Goal: Check status: Check status

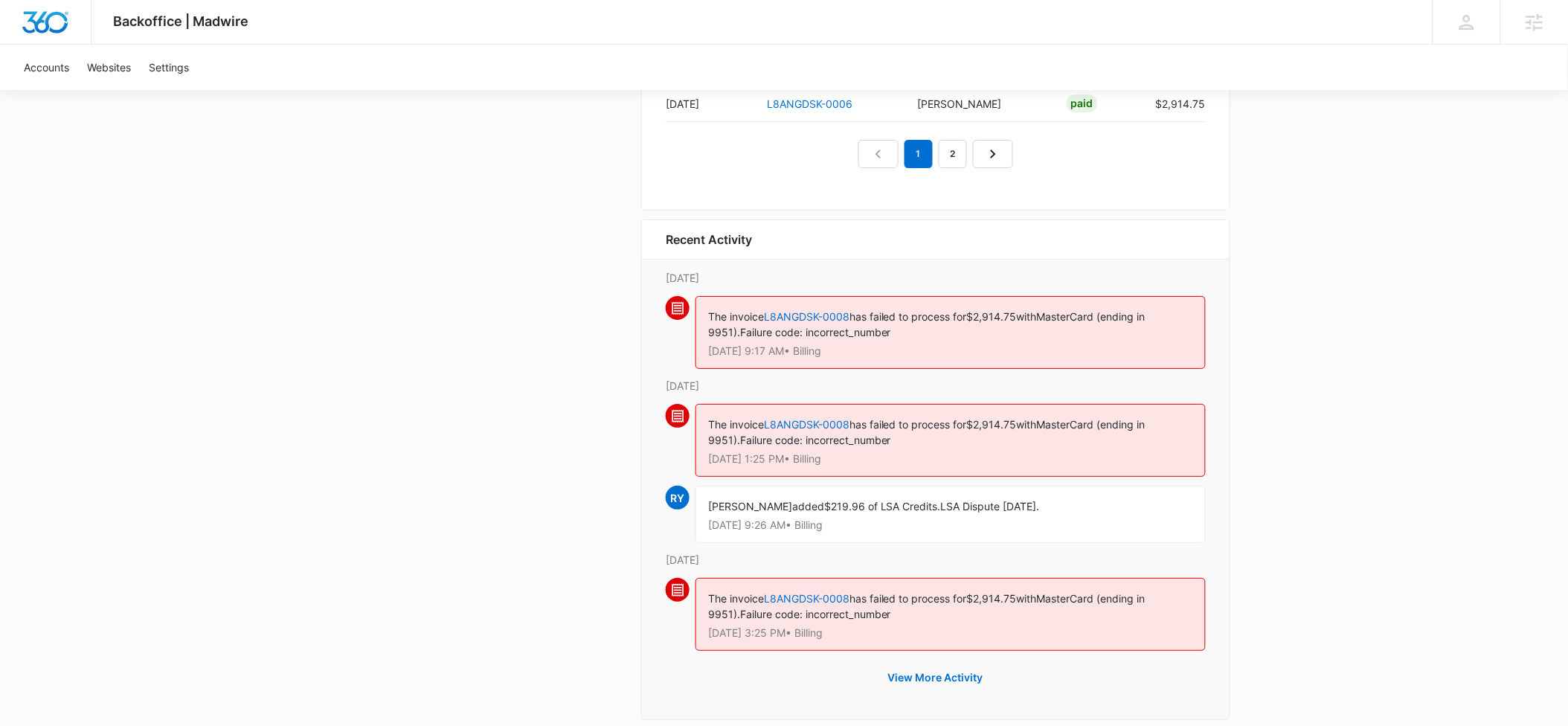
scroll to position [1586, 0]
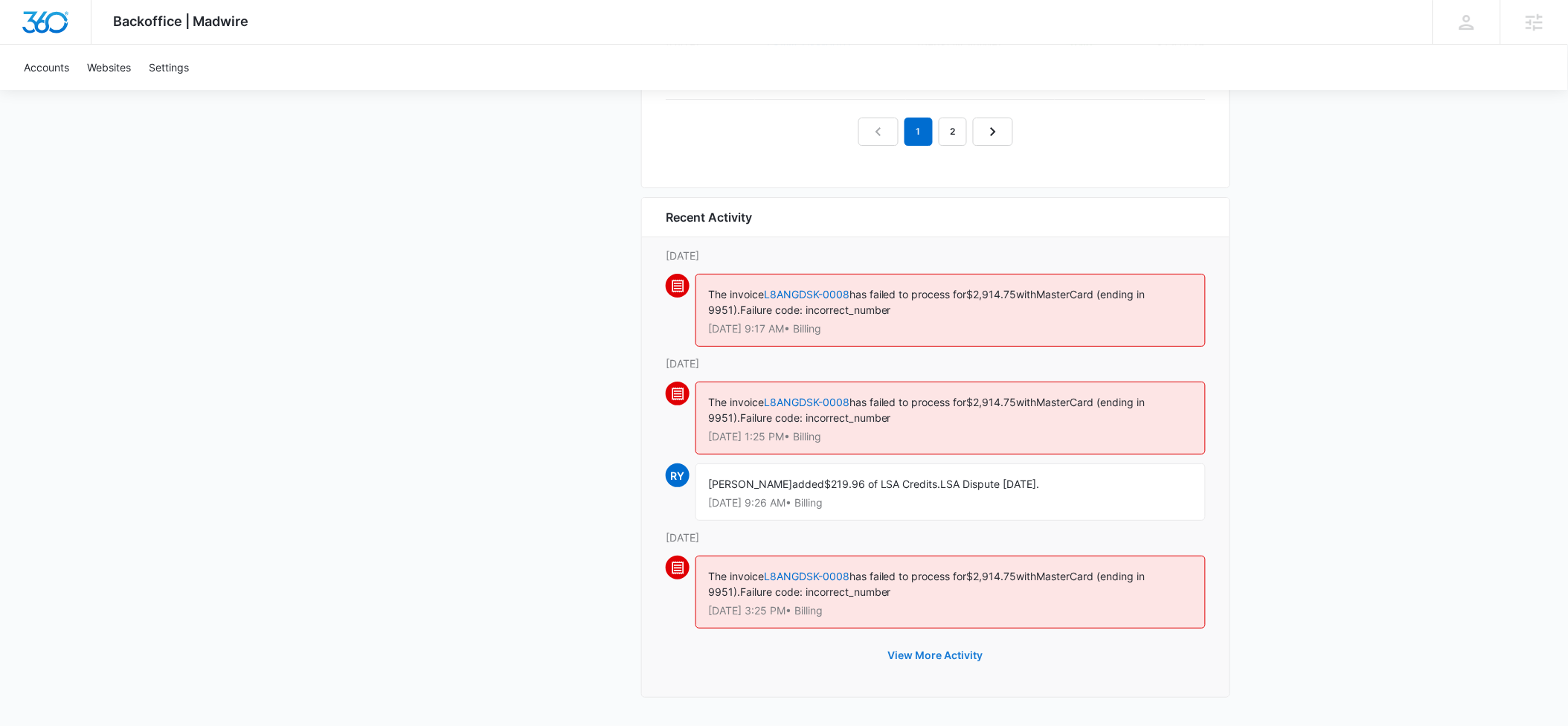
click at [926, 657] on button "View More Activity" at bounding box center [935, 654] width 125 height 35
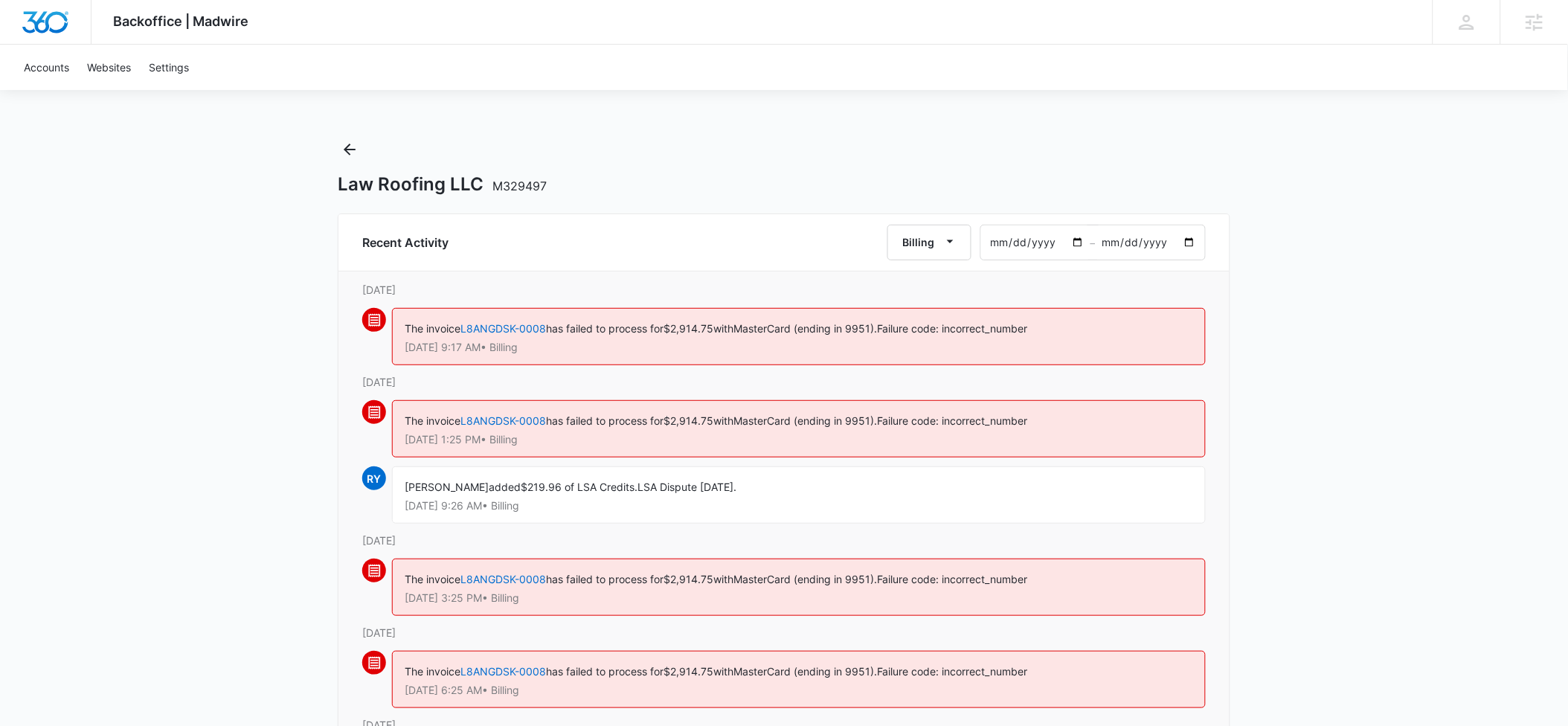
click at [1000, 242] on input "[DATE]" at bounding box center [1036, 243] width 109 height 34
click at [1076, 242] on input "[DATE]" at bounding box center [1036, 243] width 109 height 34
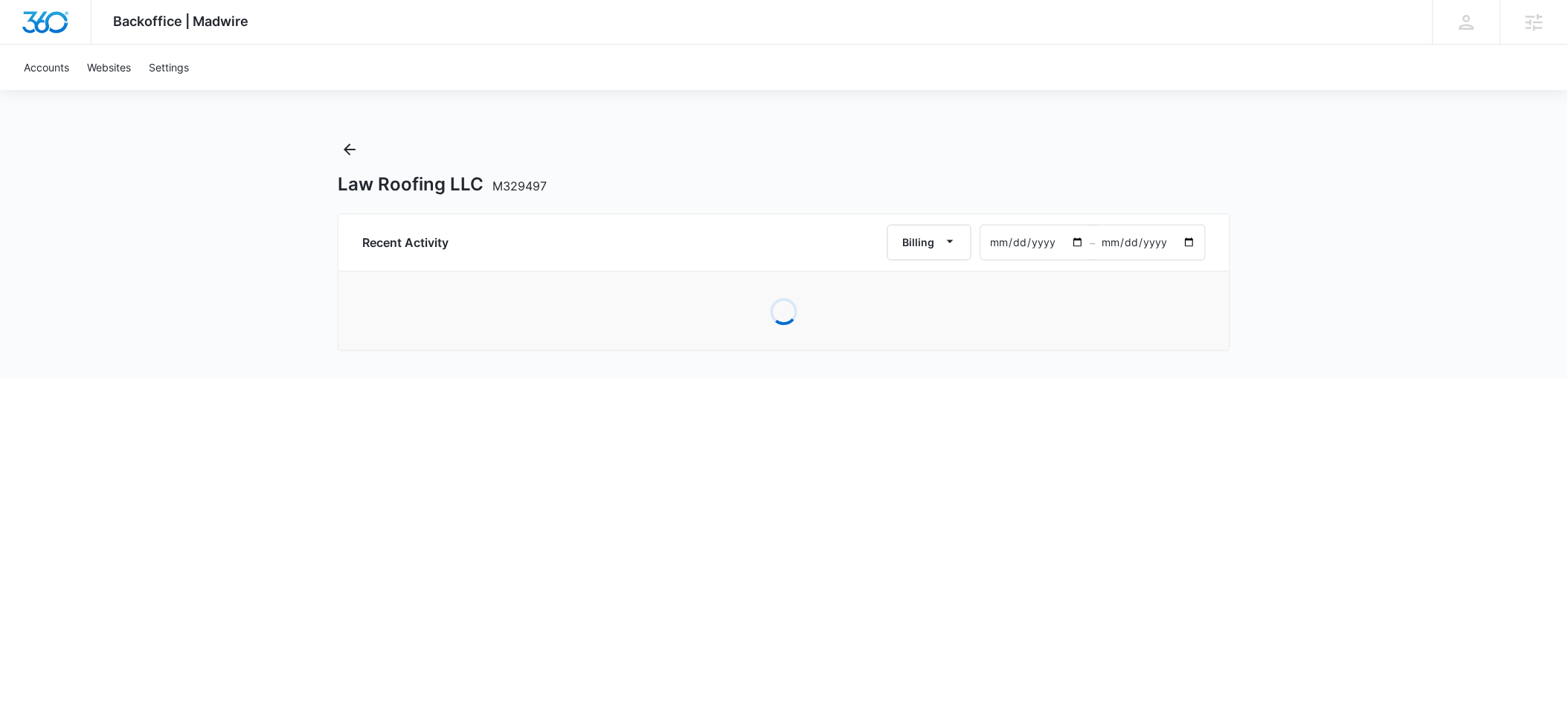
type input "[DATE]"
click at [1191, 241] on input "[DATE]" at bounding box center [1150, 243] width 109 height 34
click at [1189, 244] on input "[DATE]" at bounding box center [1150, 243] width 109 height 34
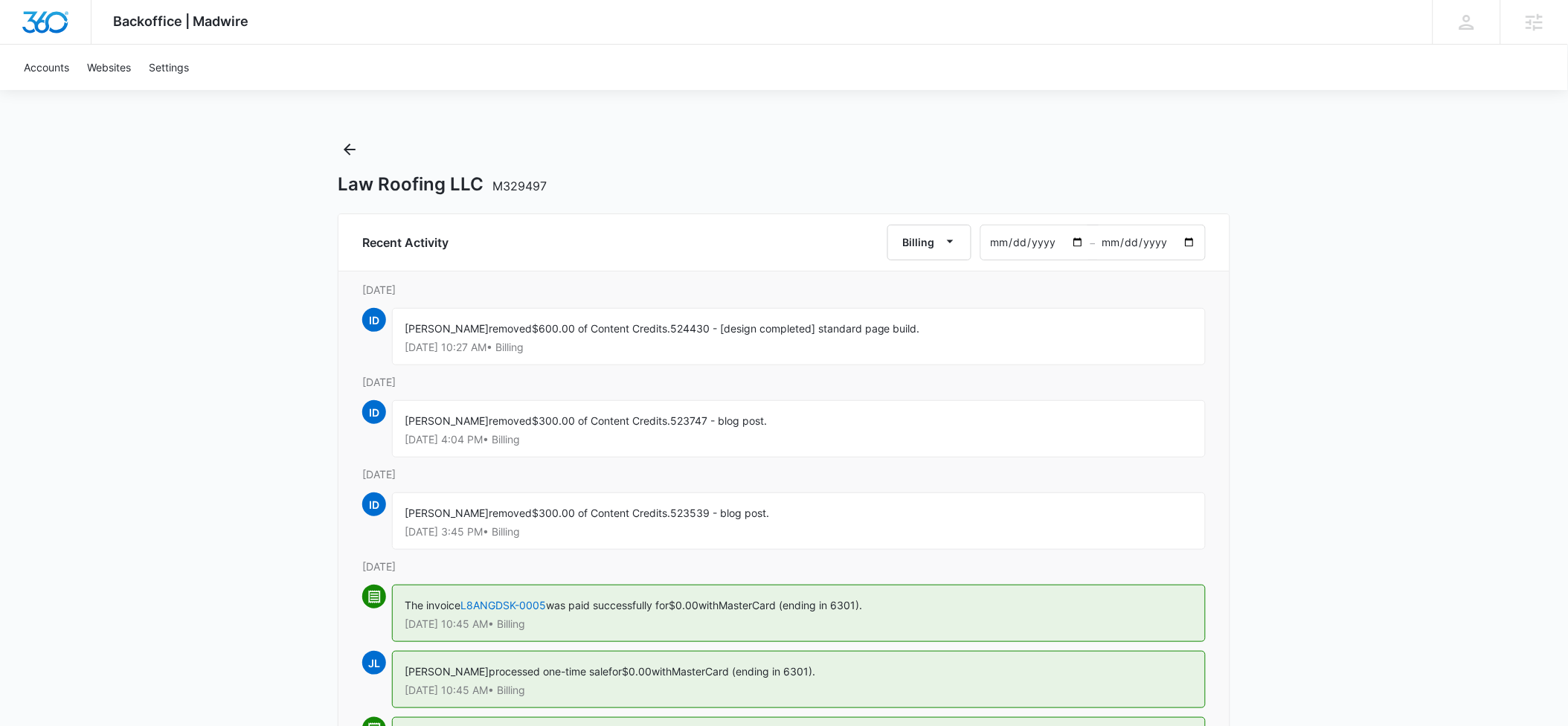
type input "[DATE]"
